Goal: Transaction & Acquisition: Purchase product/service

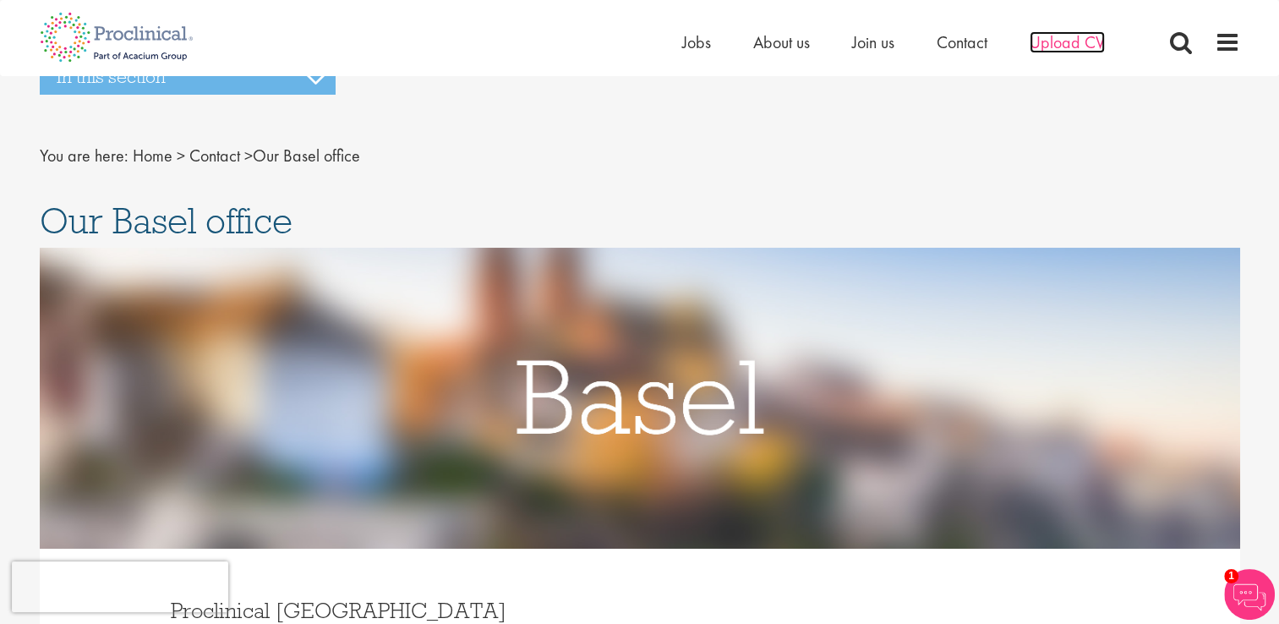
click at [1076, 42] on span "Upload CV" at bounding box center [1066, 42] width 75 height 22
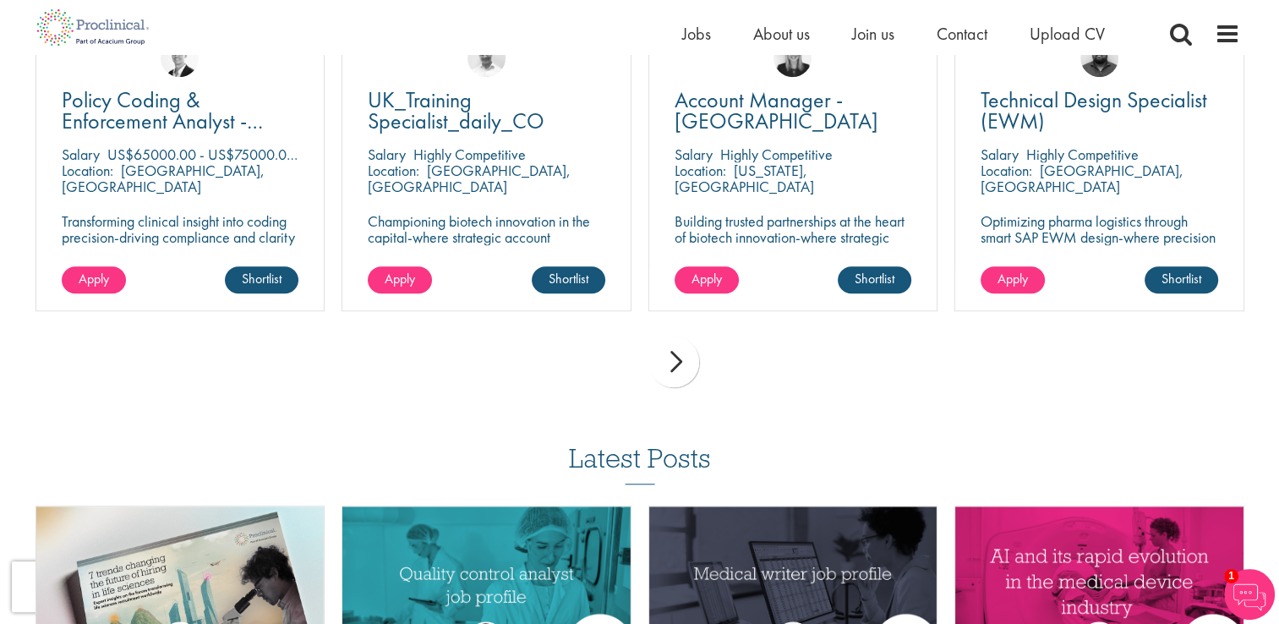
scroll to position [1166, 0]
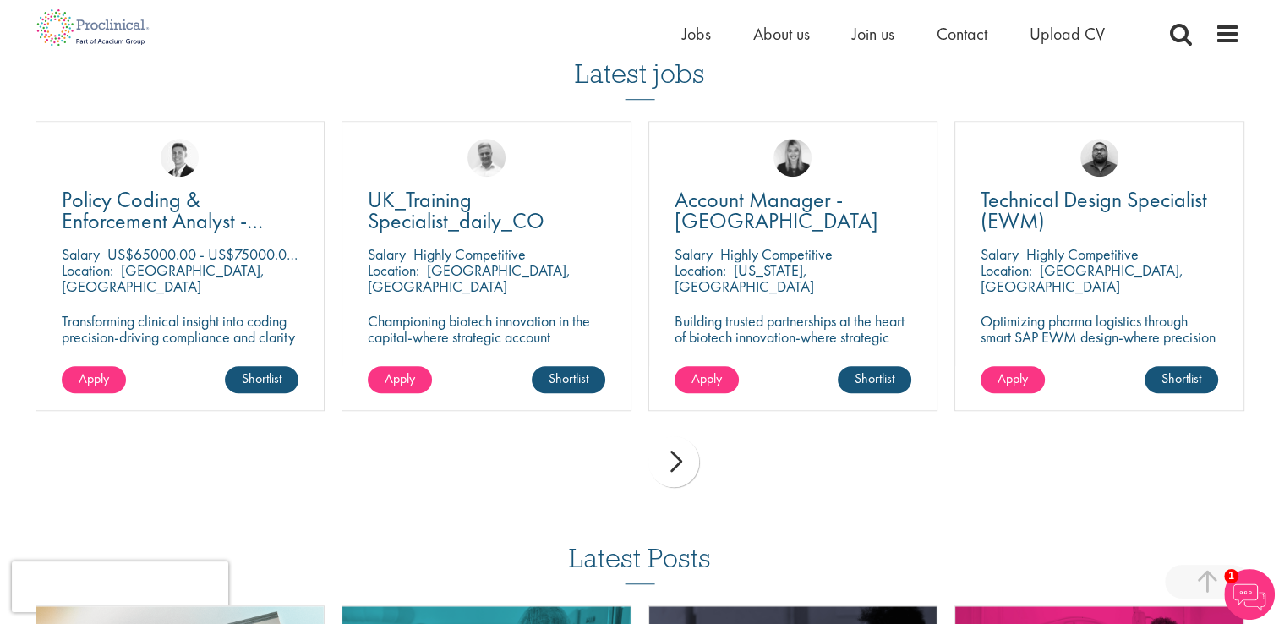
click at [673, 461] on div "next" at bounding box center [673, 461] width 51 height 51
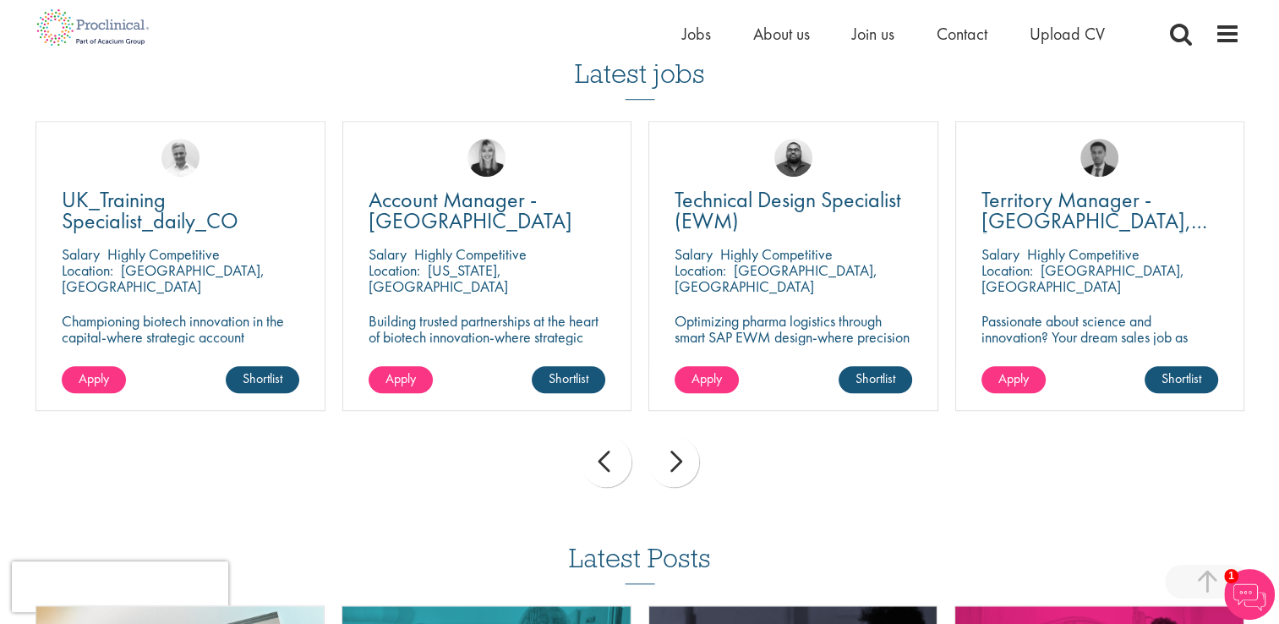
click at [673, 461] on div "next" at bounding box center [673, 461] width 51 height 51
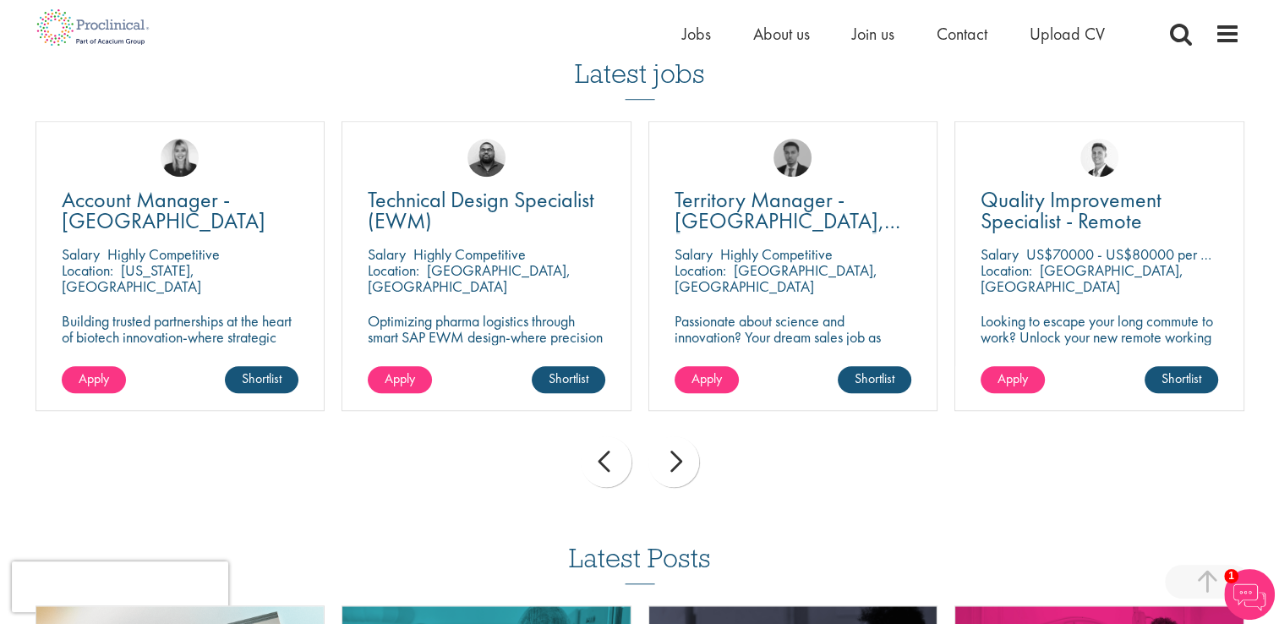
click at [673, 461] on div "next" at bounding box center [673, 461] width 51 height 51
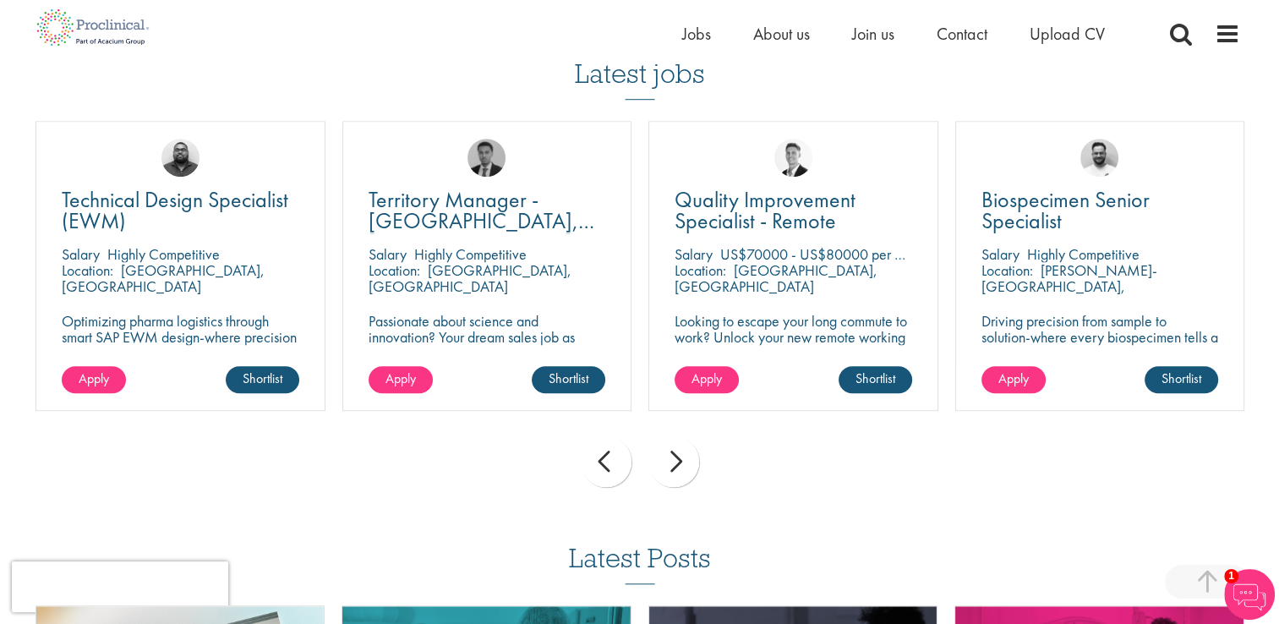
click at [675, 458] on div "next" at bounding box center [673, 461] width 51 height 51
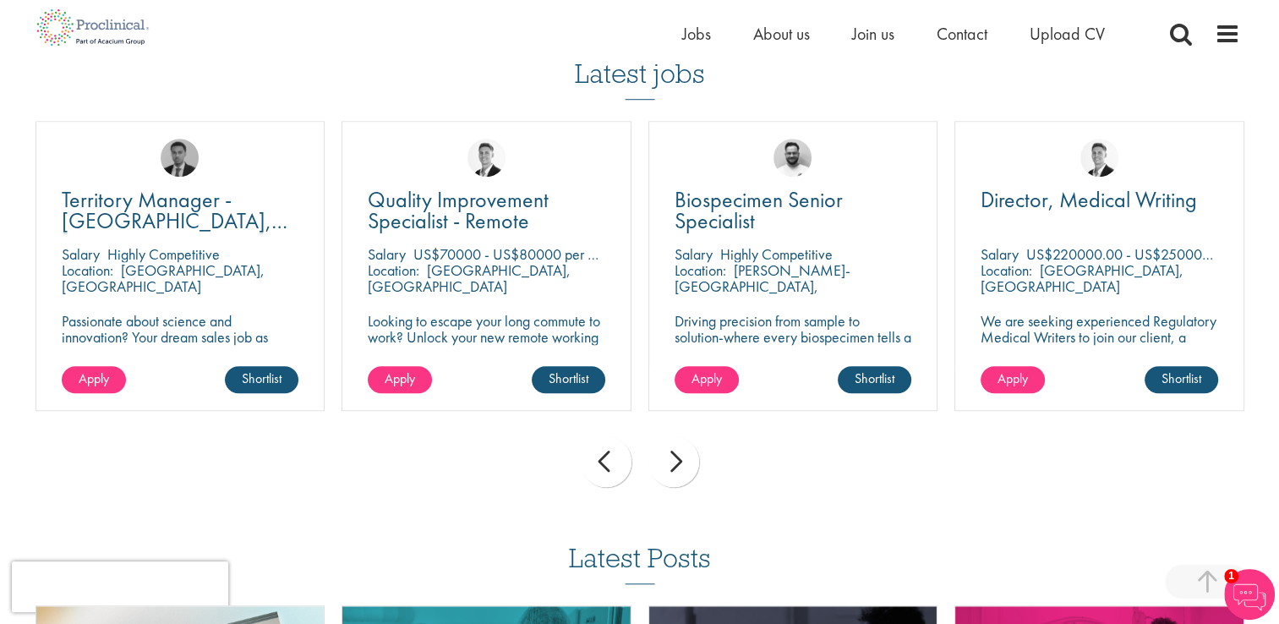
click at [675, 458] on div "next" at bounding box center [673, 461] width 51 height 51
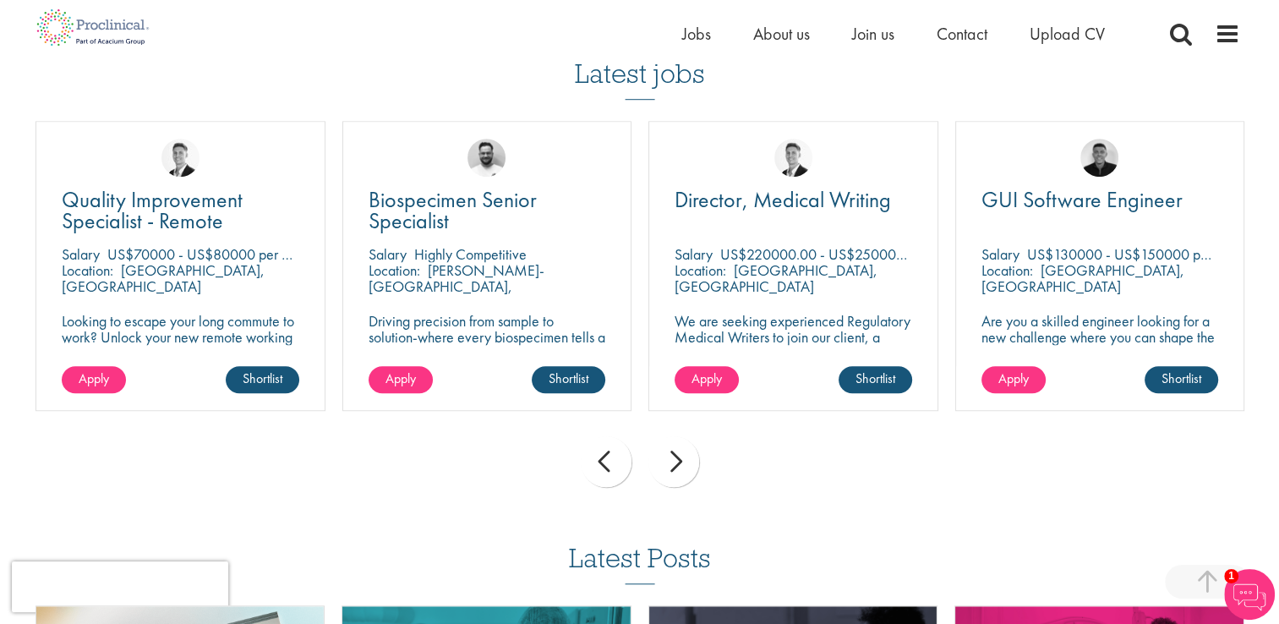
click at [675, 458] on div "next" at bounding box center [673, 461] width 51 height 51
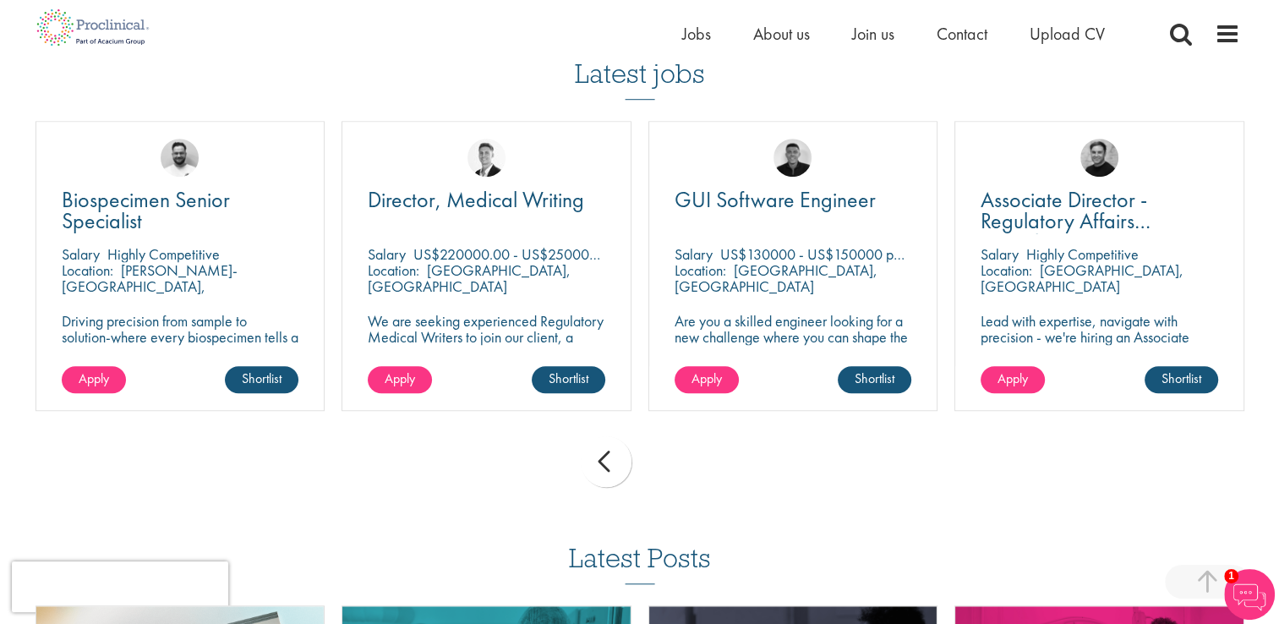
click at [675, 458] on div "prev next" at bounding box center [639, 465] width 1225 height 74
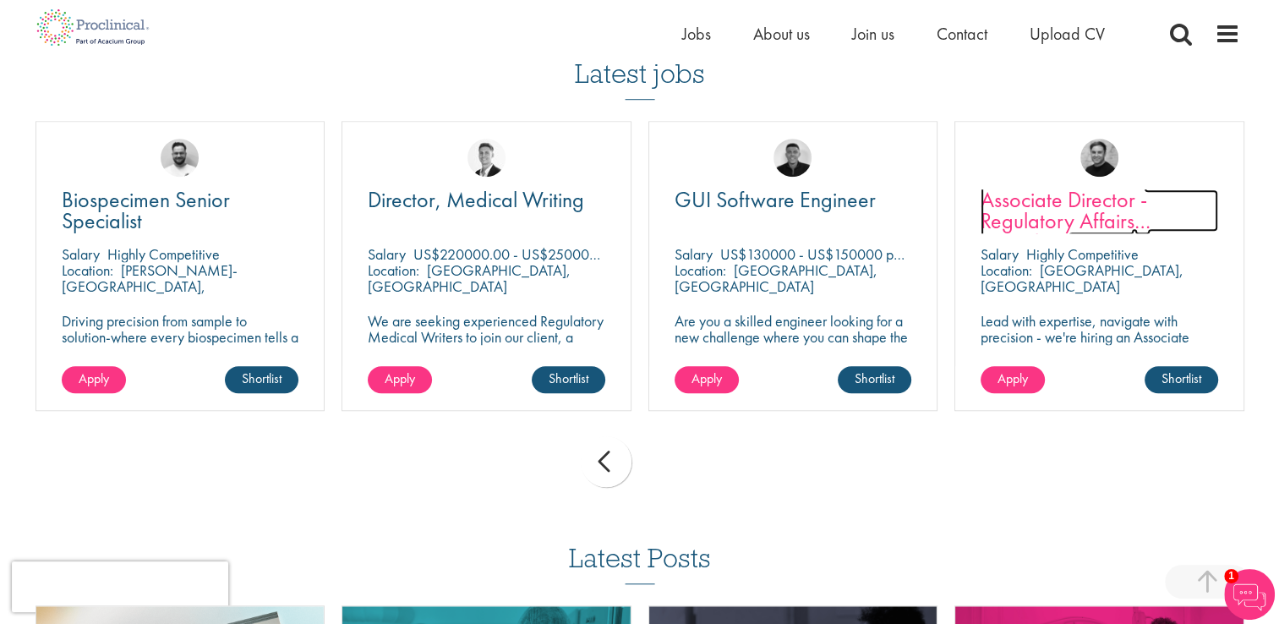
click at [1028, 197] on span "Associate Director - Regulatory Affairs Consultant" at bounding box center [1065, 220] width 170 height 71
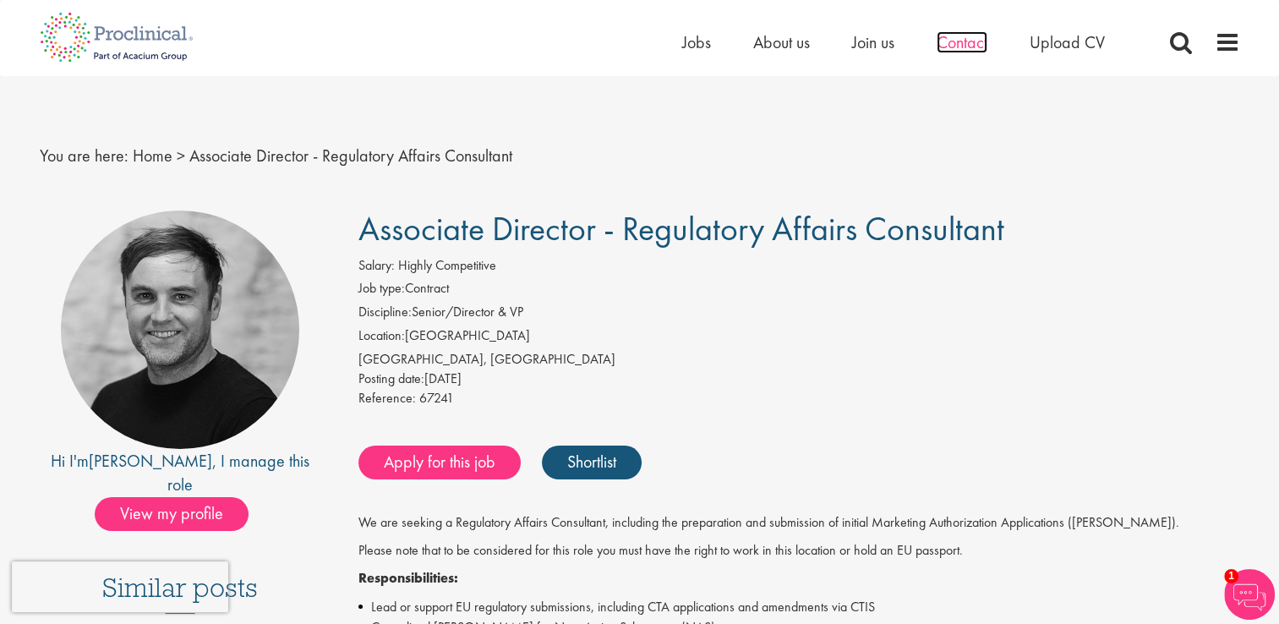
click at [950, 42] on span "Contact" at bounding box center [961, 42] width 51 height 22
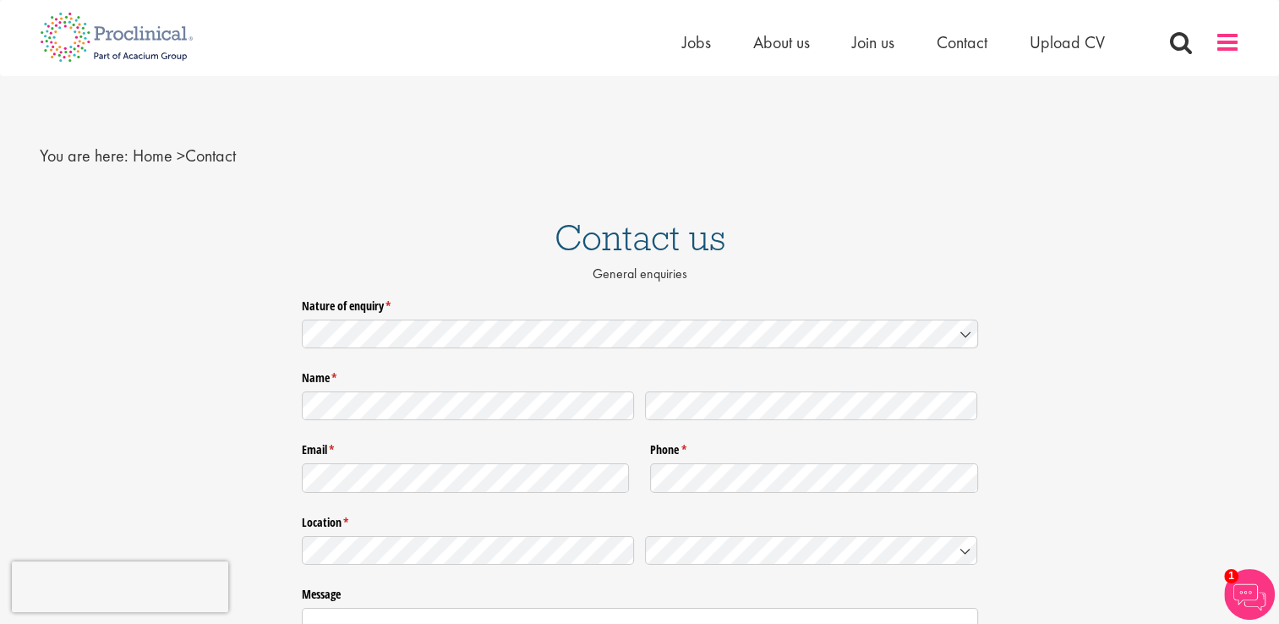
click at [1225, 46] on span at bounding box center [1226, 42] width 25 height 25
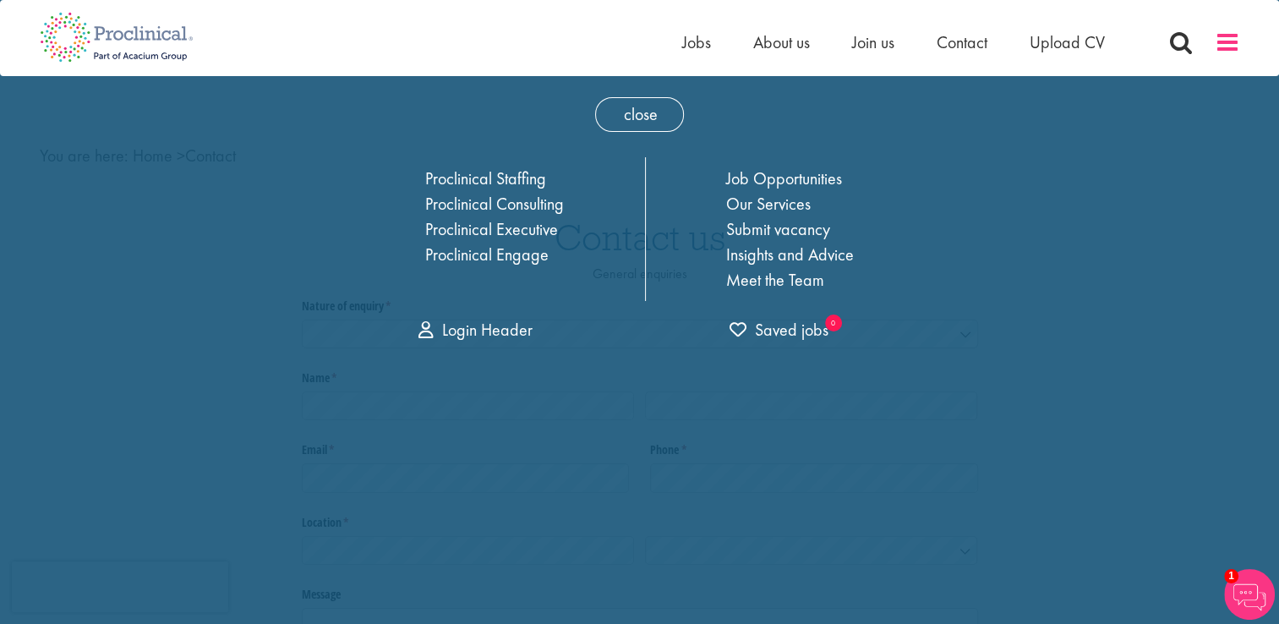
click at [1225, 46] on span at bounding box center [1226, 42] width 25 height 25
click at [489, 203] on link "Proclinical Consulting" at bounding box center [494, 204] width 139 height 22
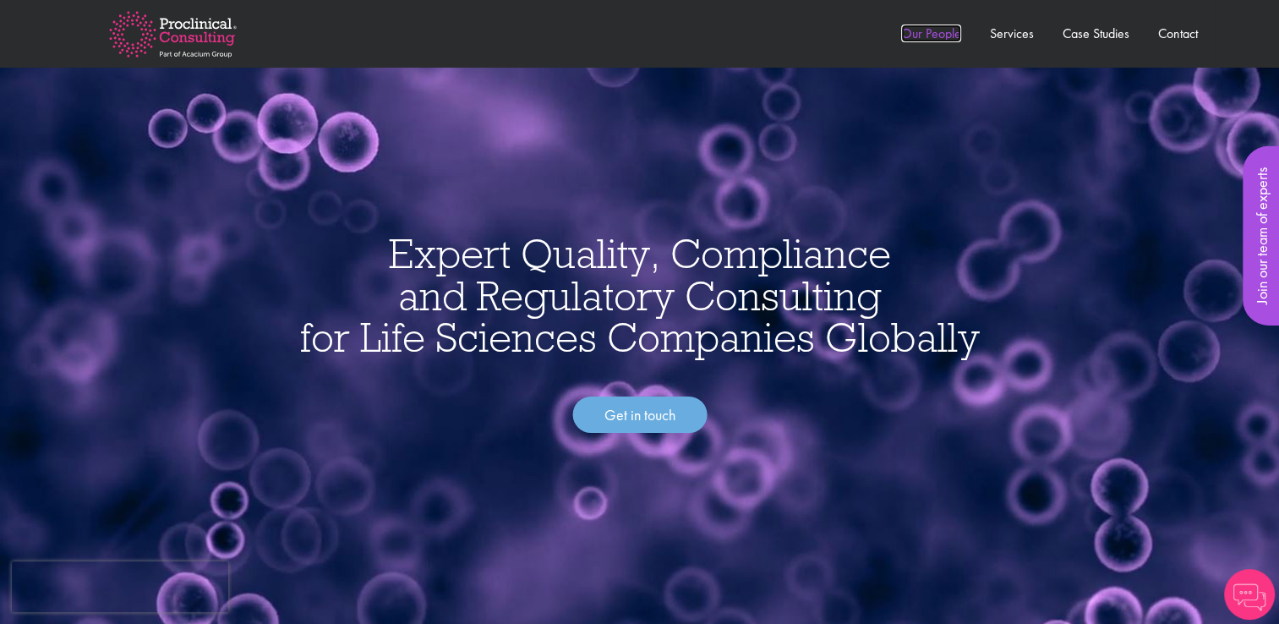
click at [914, 30] on link "Our People" at bounding box center [931, 34] width 60 height 18
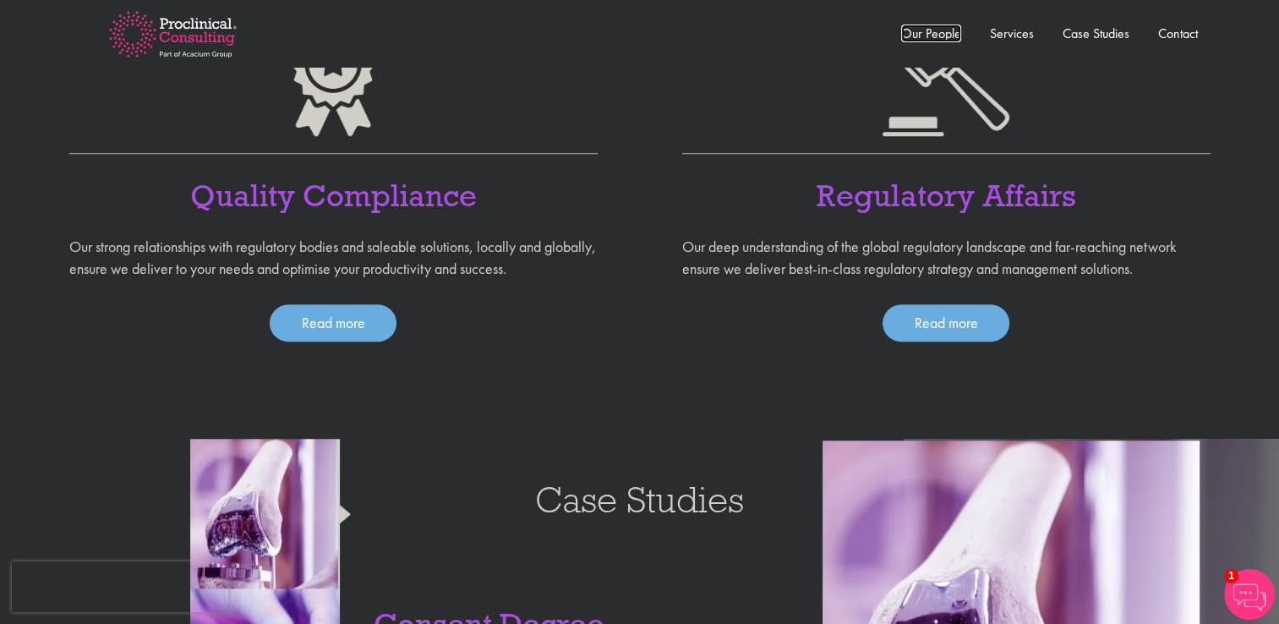
scroll to position [1014, 0]
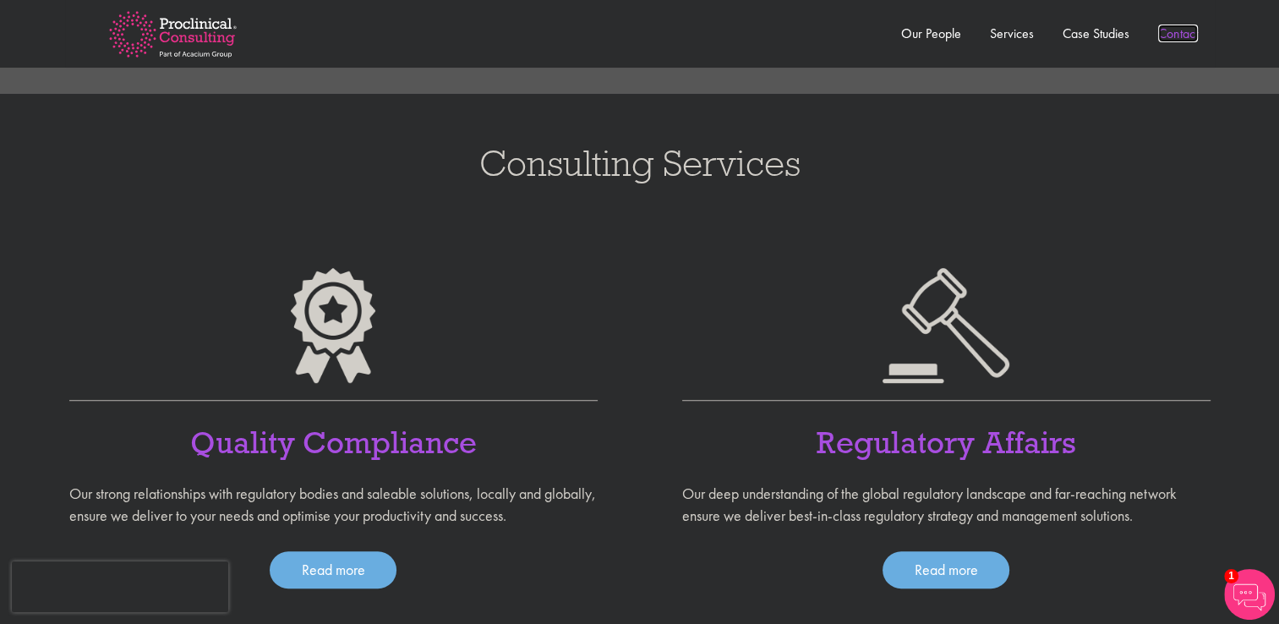
click at [1170, 35] on link "Contact" at bounding box center [1178, 34] width 40 height 18
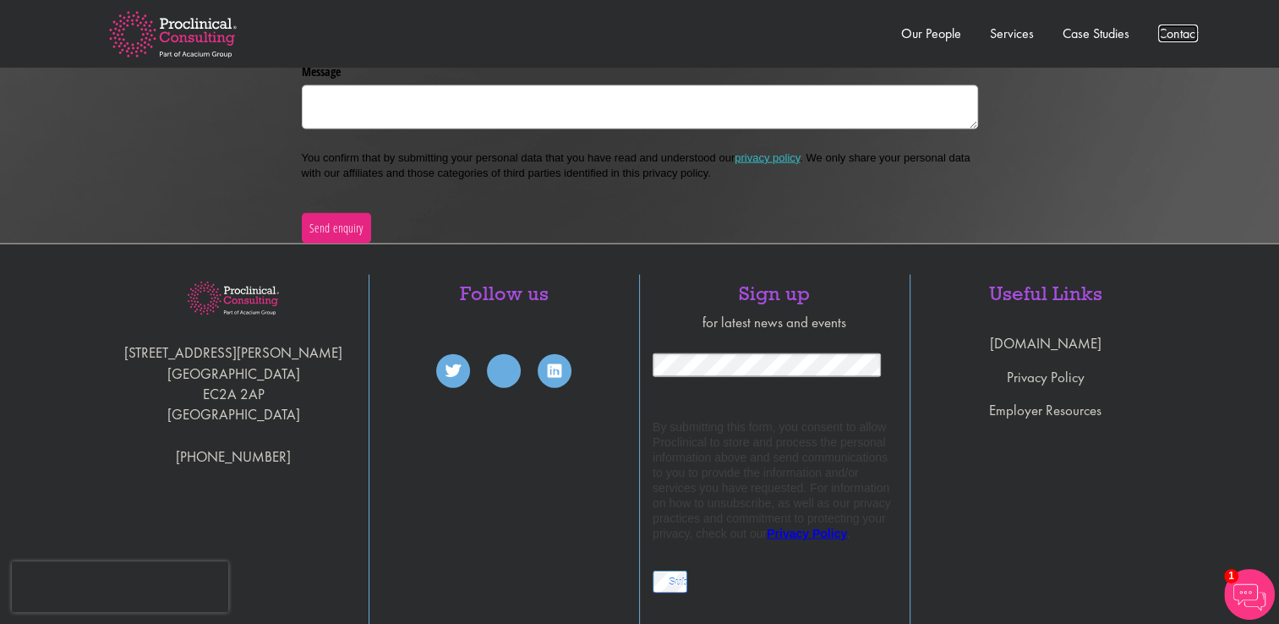
scroll to position [3955, 0]
